Goal: Information Seeking & Learning: Find specific page/section

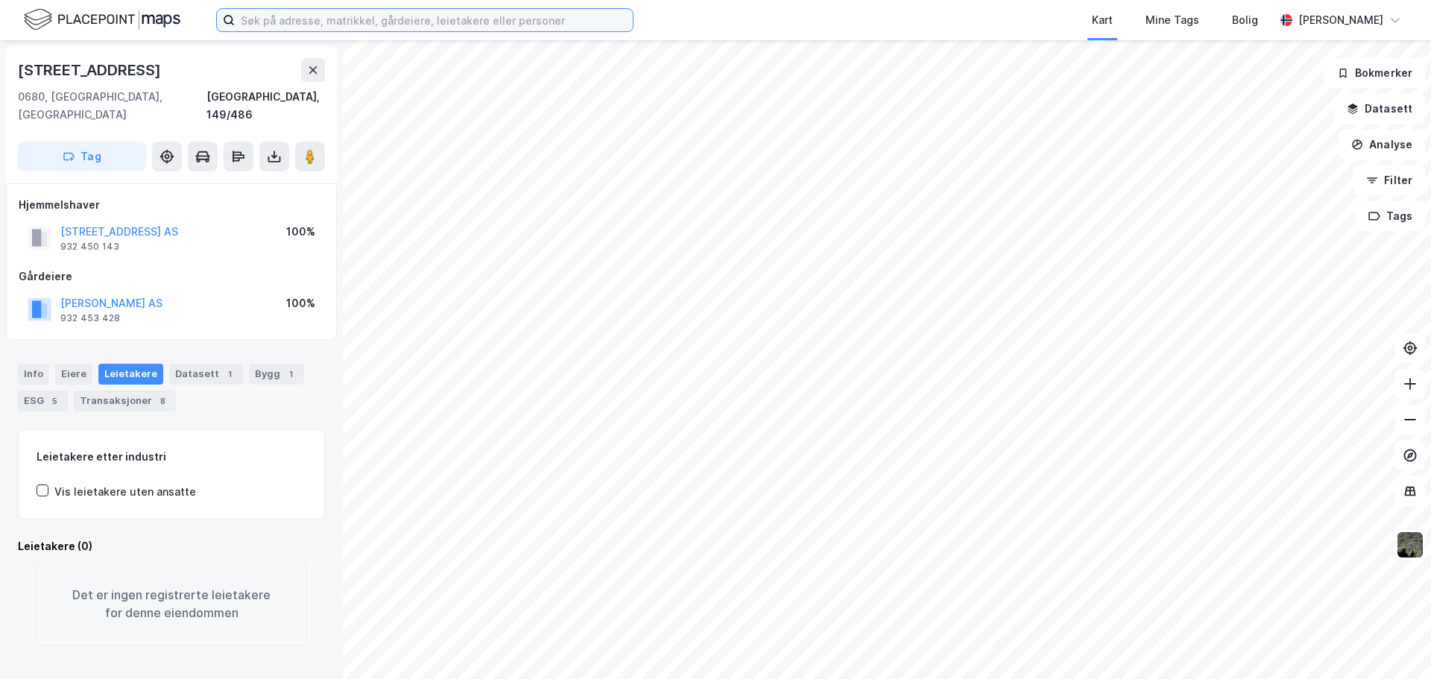
click at [353, 26] on input at bounding box center [434, 20] width 398 height 22
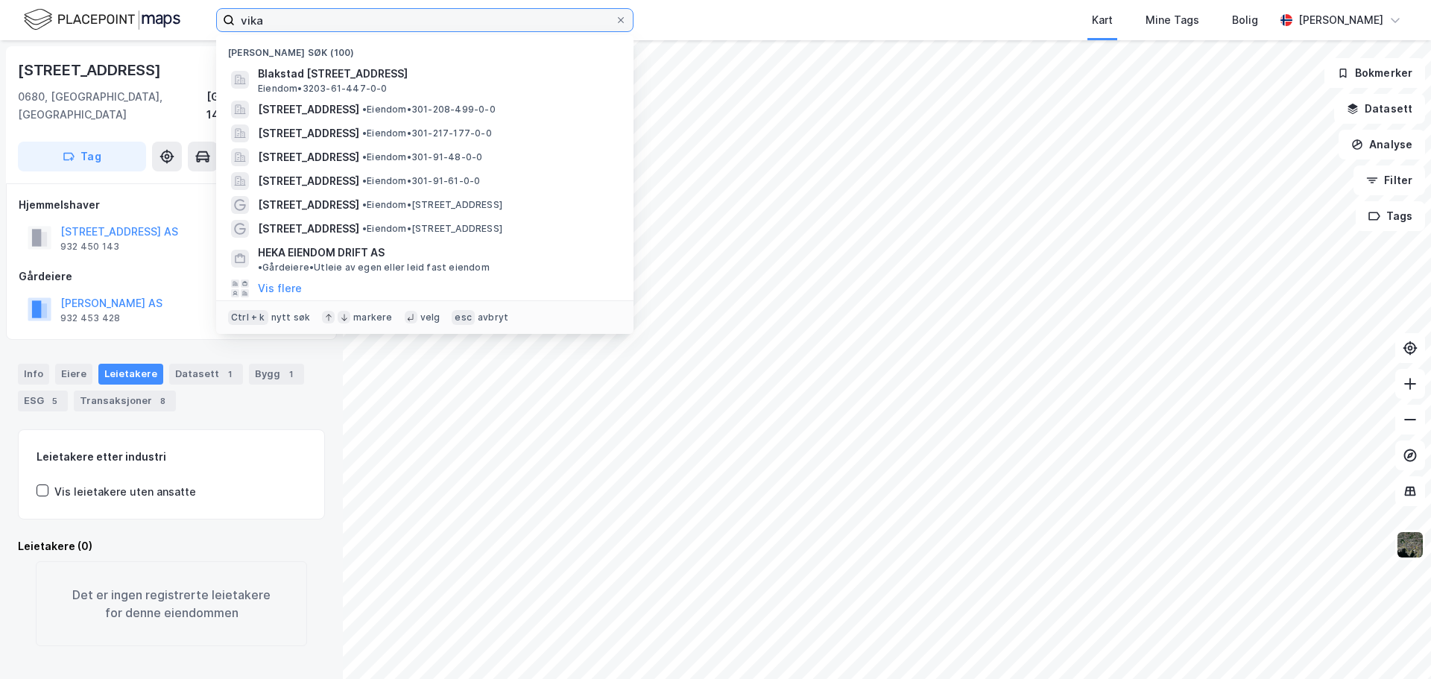
type input "vika"
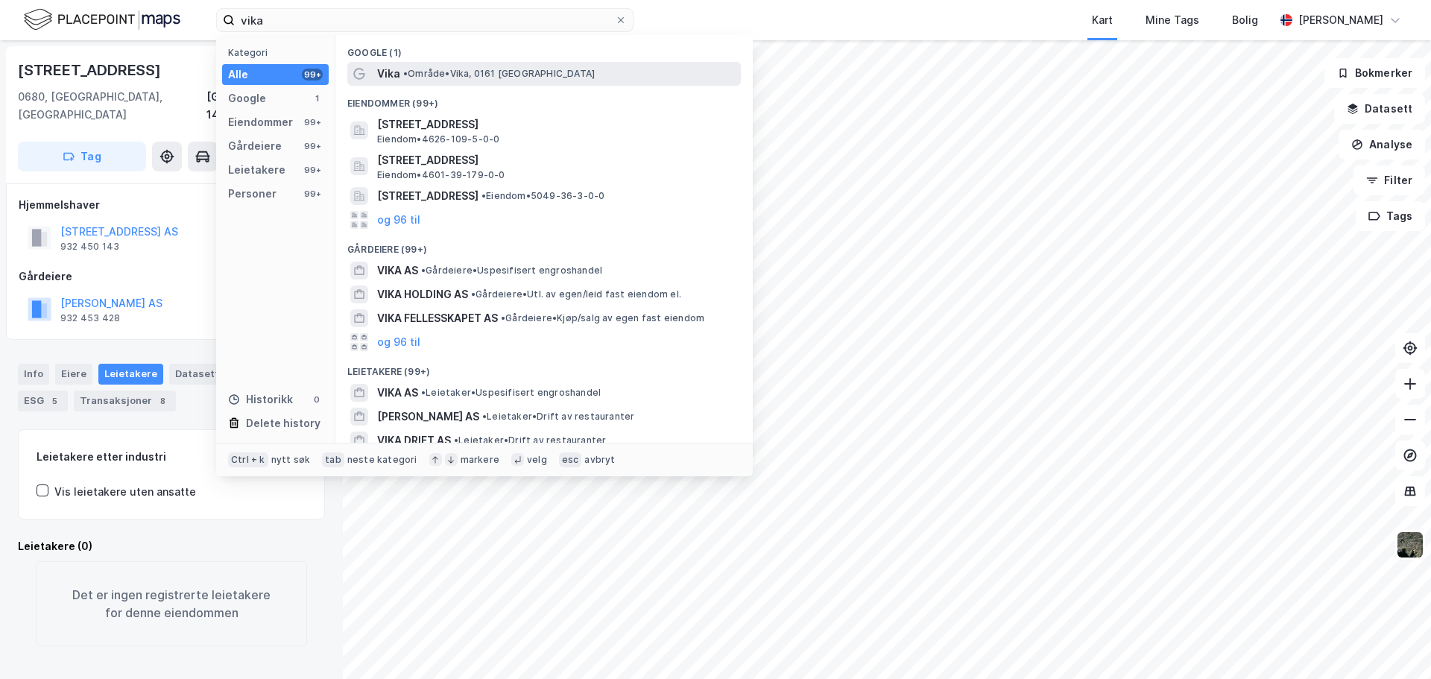
click at [490, 75] on span "• Område • Vika, [GEOGRAPHIC_DATA]" at bounding box center [499, 74] width 192 height 12
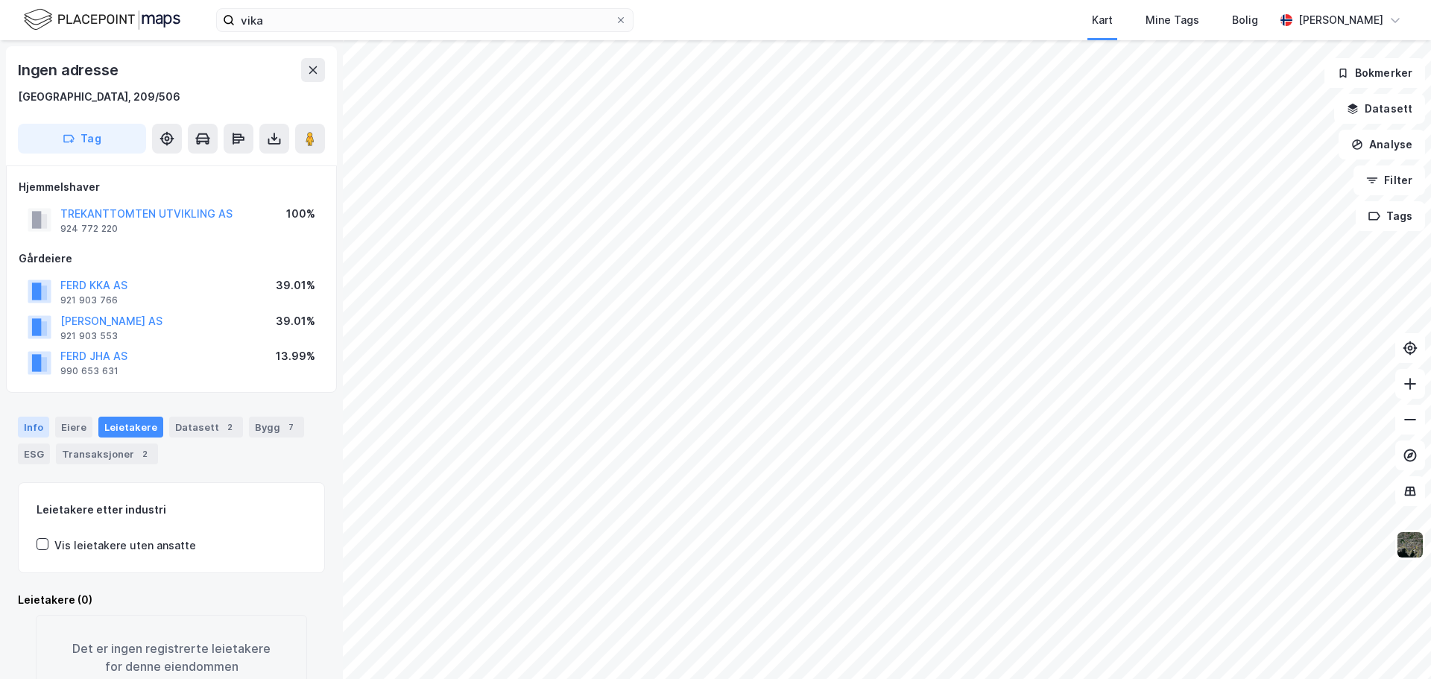
click at [38, 429] on div "Info" at bounding box center [33, 427] width 31 height 21
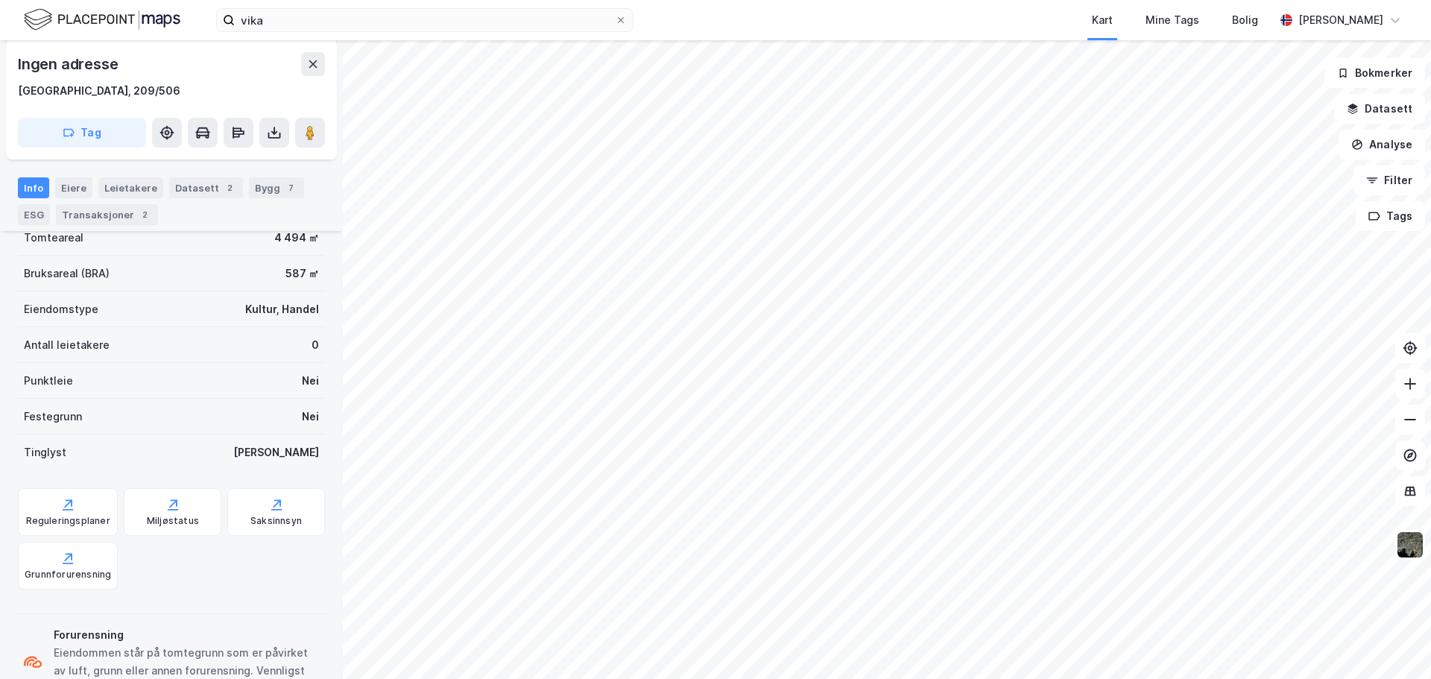
scroll to position [353, 0]
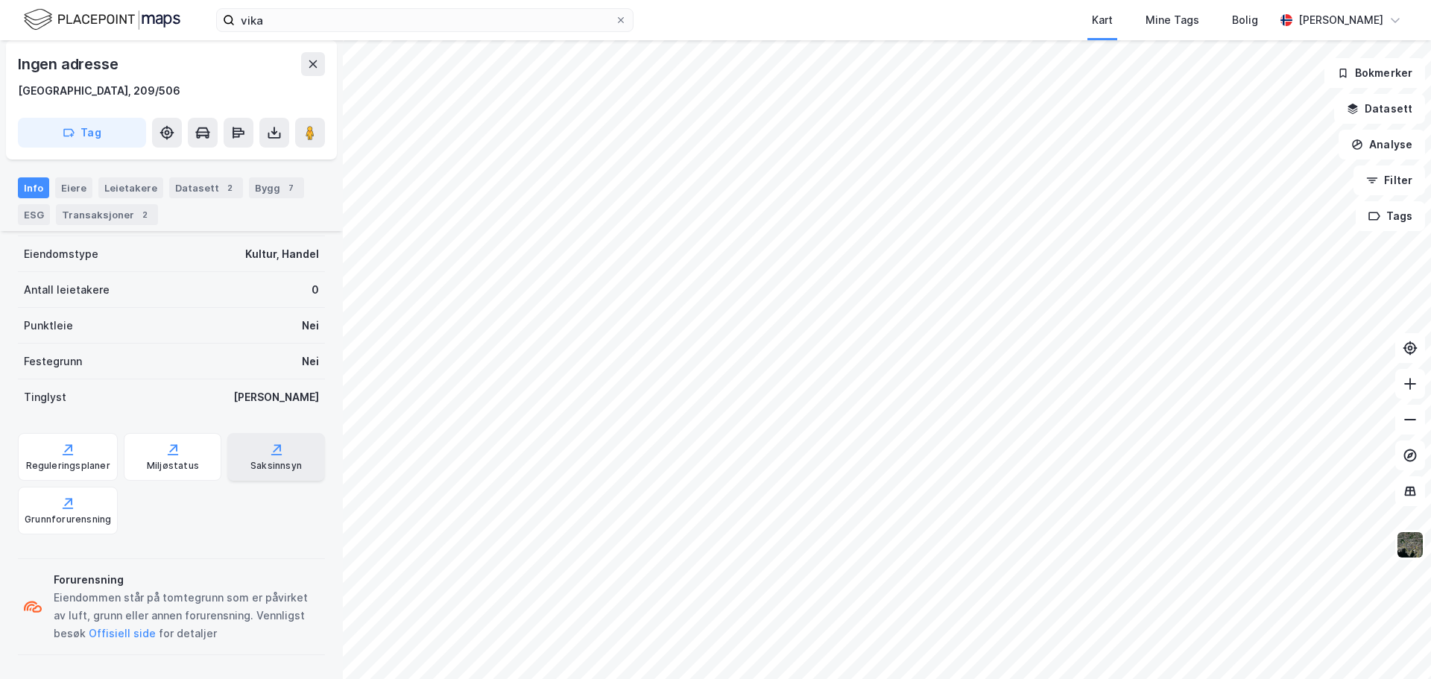
click at [276, 464] on div "Saksinnsyn" at bounding box center [275, 466] width 51 height 12
